Goal: Information Seeking & Learning: Check status

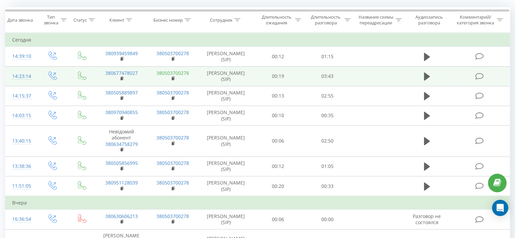
scroll to position [34, 0]
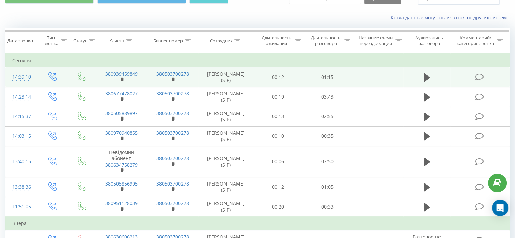
click at [428, 85] on td at bounding box center [426, 77] width 47 height 20
click at [424, 75] on icon at bounding box center [427, 77] width 6 height 8
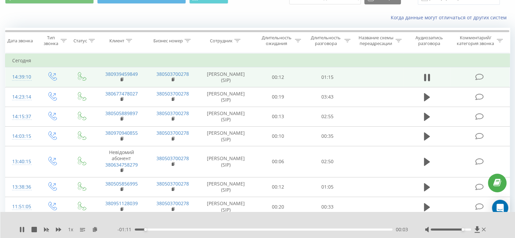
click at [464, 229] on div at bounding box center [451, 229] width 40 height 2
click at [291, 230] on div "00:04" at bounding box center [264, 229] width 258 height 2
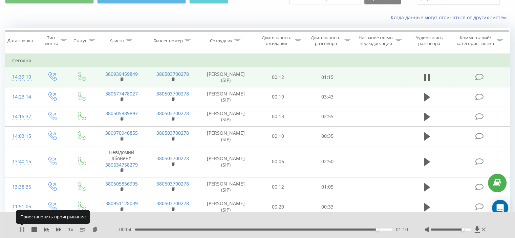
click at [23, 230] on icon at bounding box center [23, 229] width 1 height 5
